Goal: Transaction & Acquisition: Purchase product/service

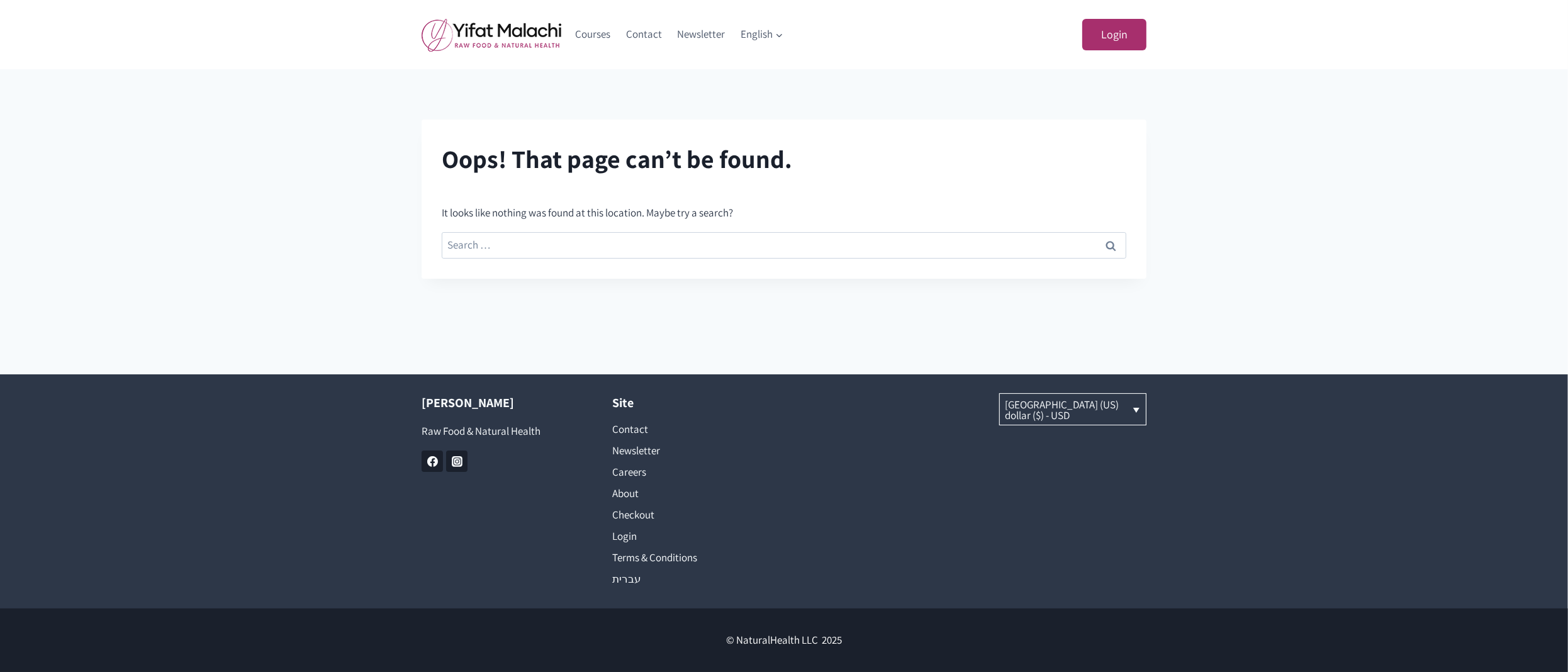
click at [242, 227] on div "Oops! That page can’t be found. It looks like nothing was found at this locatio…" at bounding box center [784, 199] width 1568 height 159
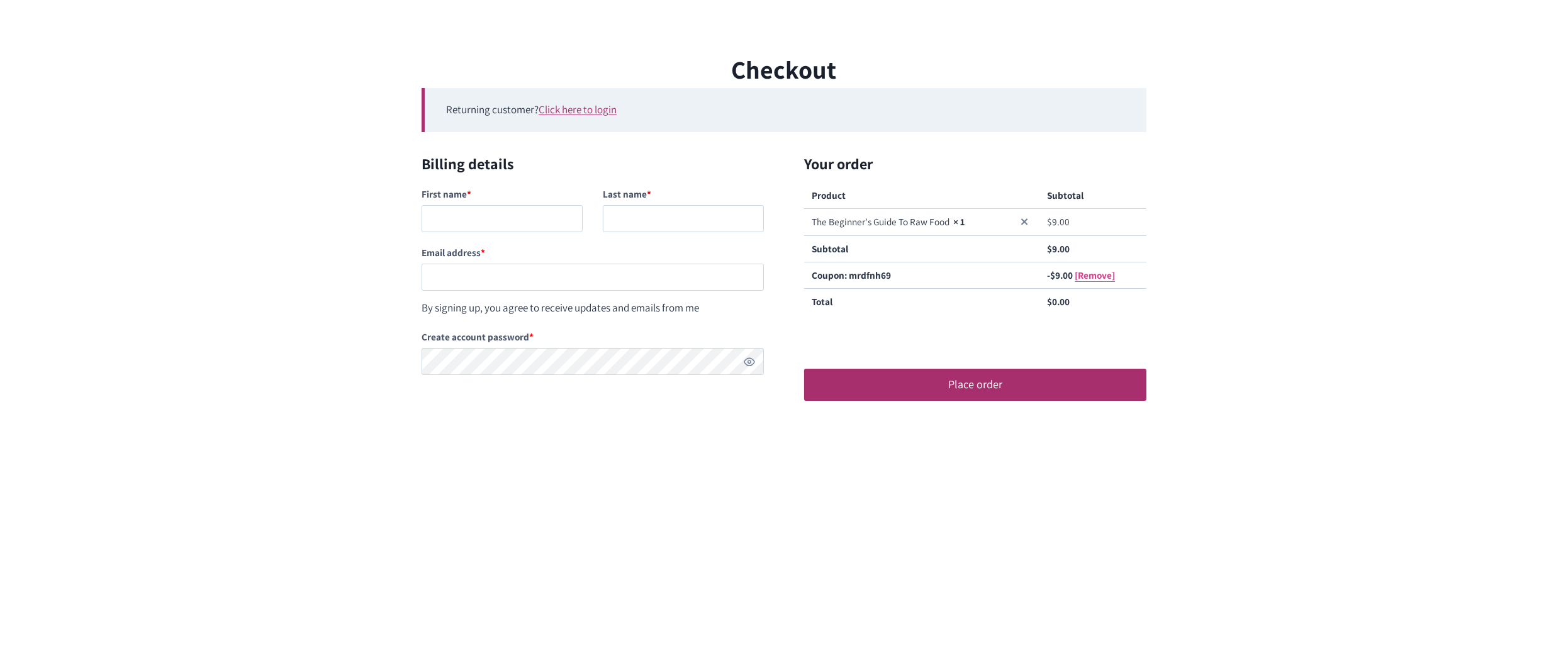
click at [1098, 274] on link "[Remove]" at bounding box center [1095, 275] width 41 height 13
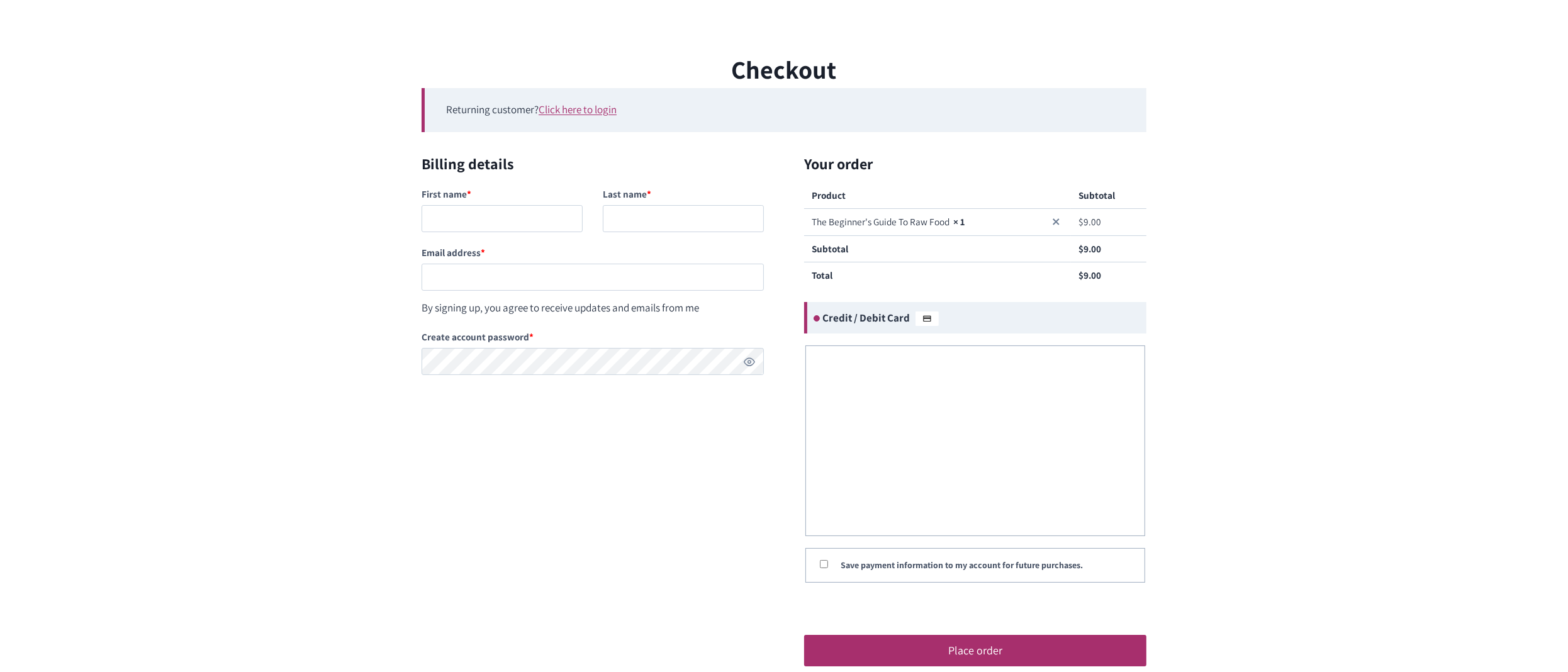
click at [290, 340] on div "Checkout Returning customer? Click here to login If you have shopped with us be…" at bounding box center [784, 368] width 1568 height 636
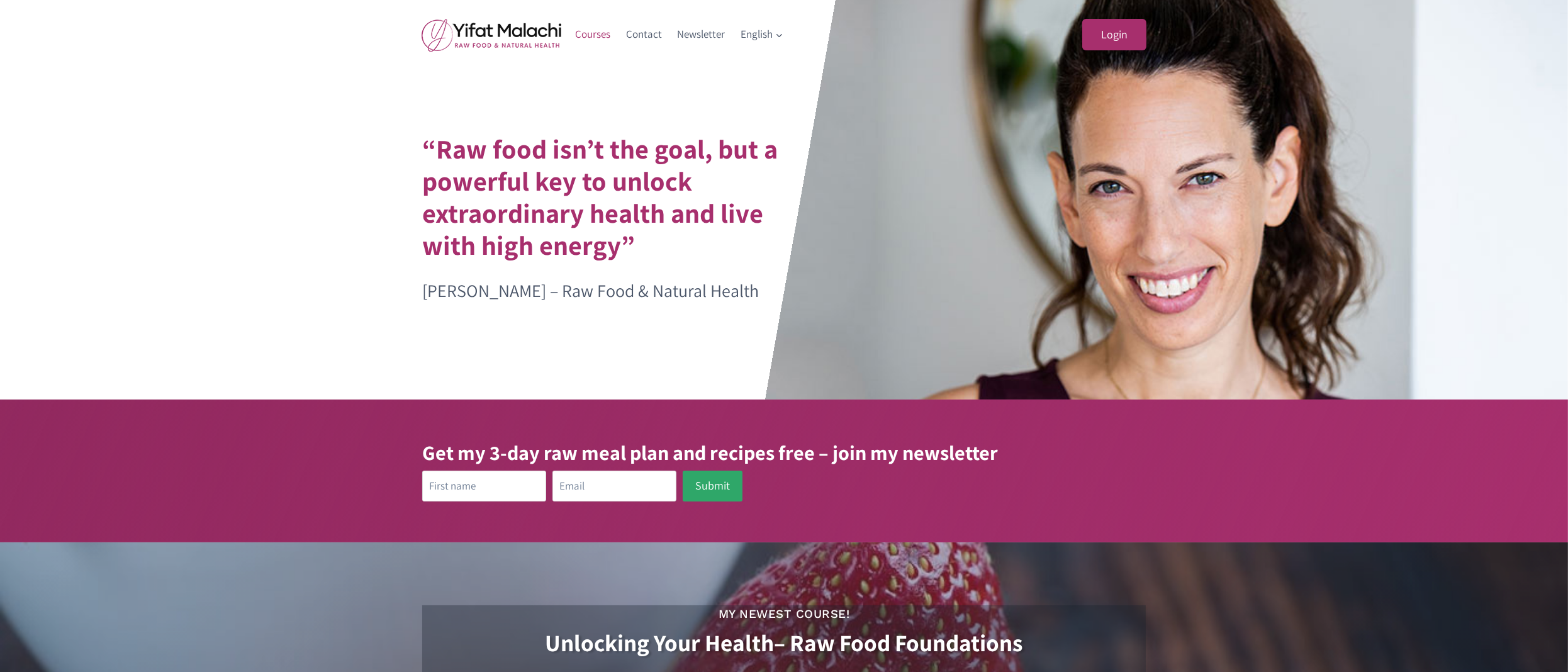
click at [581, 44] on link "Courses" at bounding box center [593, 34] width 51 height 30
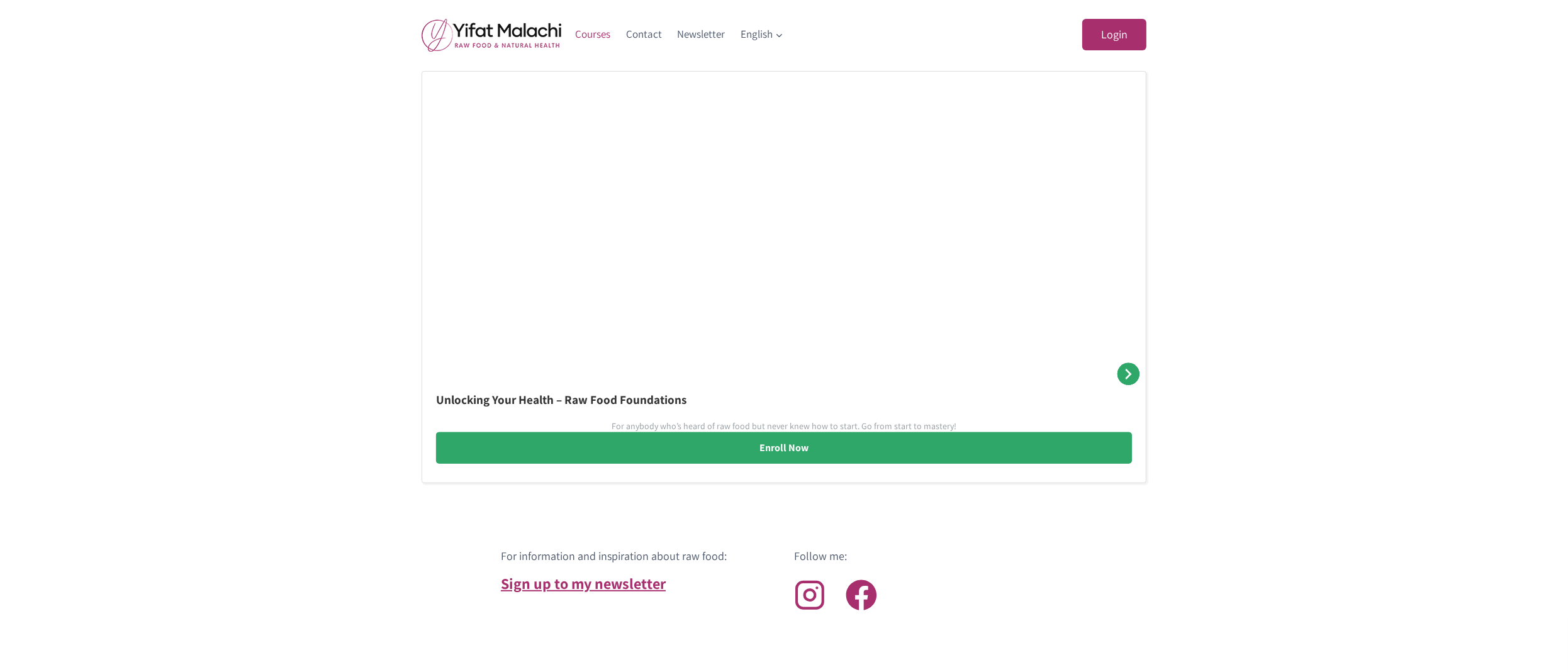
scroll to position [1174, 0]
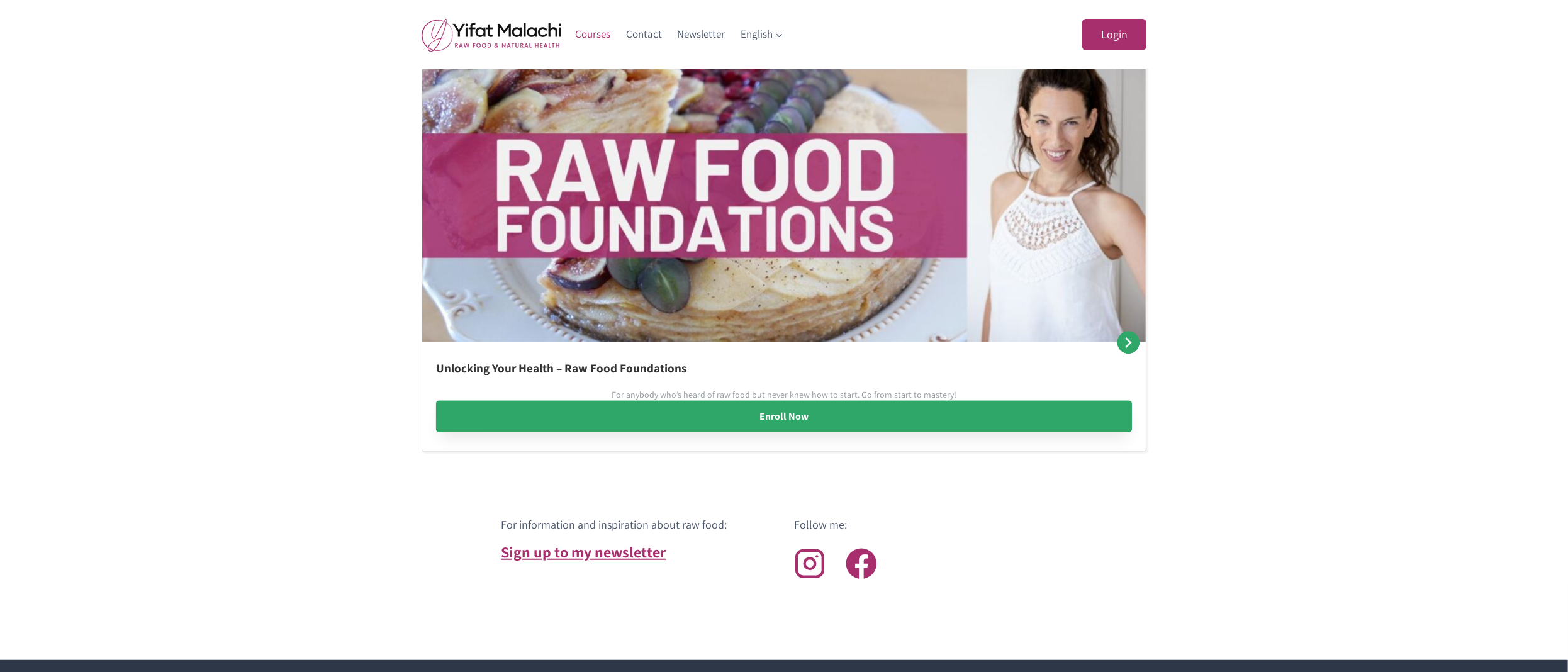
click at [765, 419] on link "Enroll Now" at bounding box center [784, 416] width 696 height 31
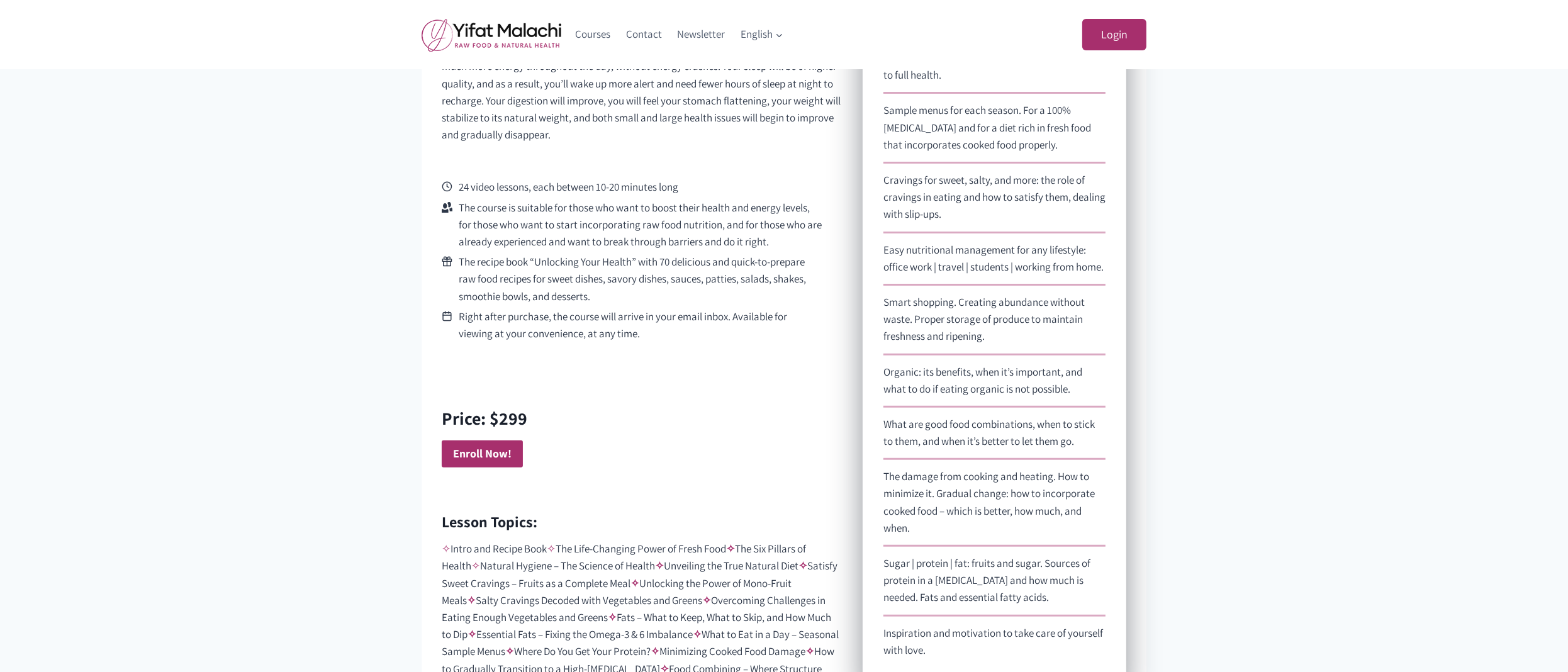
scroll to position [768, 0]
